Goal: Task Accomplishment & Management: Complete application form

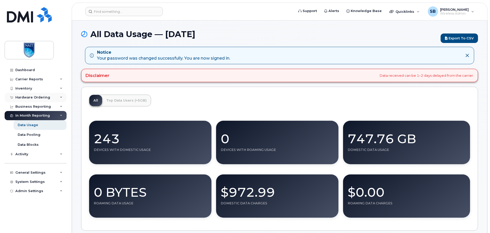
click at [56, 99] on div "Hardware Ordering" at bounding box center [36, 97] width 62 height 9
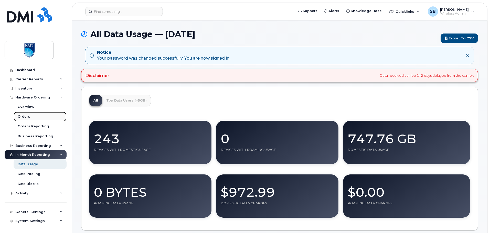
click at [43, 116] on link "Orders" at bounding box center [40, 117] width 53 height 10
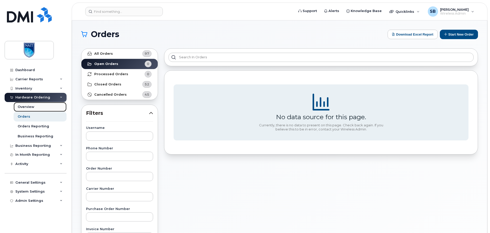
click at [47, 108] on link "Overview" at bounding box center [40, 107] width 53 height 10
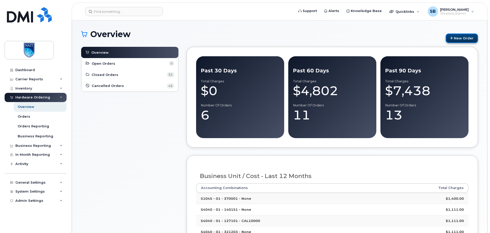
click at [460, 39] on link "New Order" at bounding box center [462, 38] width 32 height 9
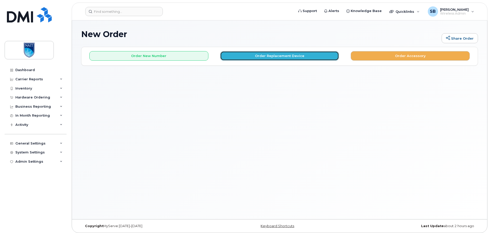
click at [274, 54] on button "Order Replacement Device" at bounding box center [279, 55] width 119 height 9
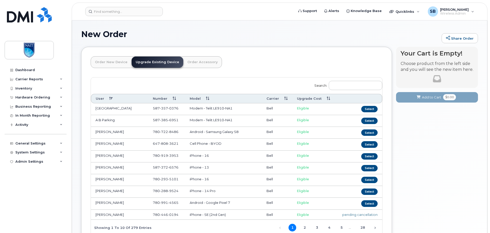
click at [110, 63] on link "Order New Device" at bounding box center [111, 62] width 41 height 11
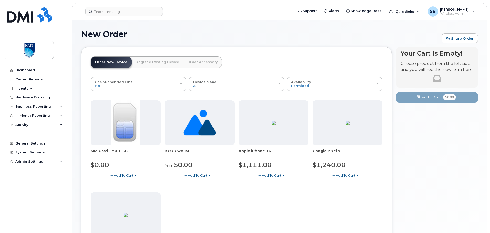
scroll to position [26, 0]
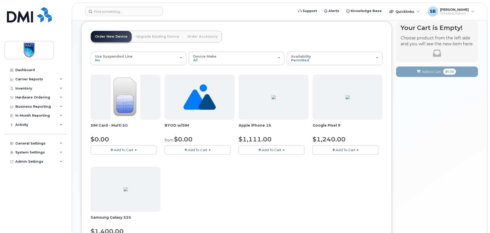
click at [37, 65] on div "Dashboard Carrier Reports Monthly Billing Data Daily Data Pooling Data Behavior…" at bounding box center [34, 116] width 69 height 233
click at [33, 69] on div "Dashboard" at bounding box center [24, 70] width 19 height 4
